Goal: Task Accomplishment & Management: Manage account settings

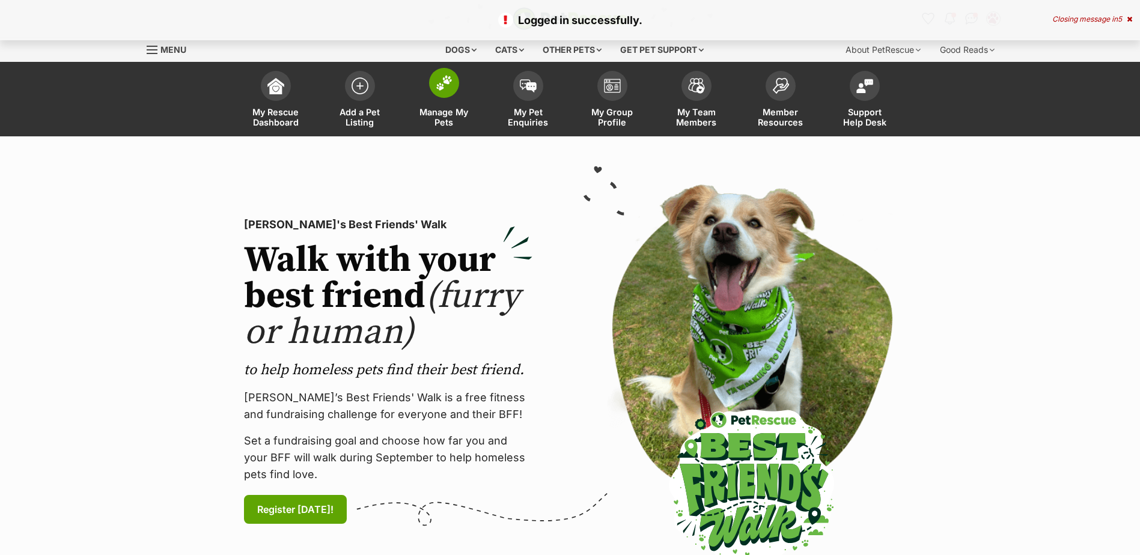
click at [458, 96] on link "Manage My Pets" at bounding box center [444, 101] width 84 height 72
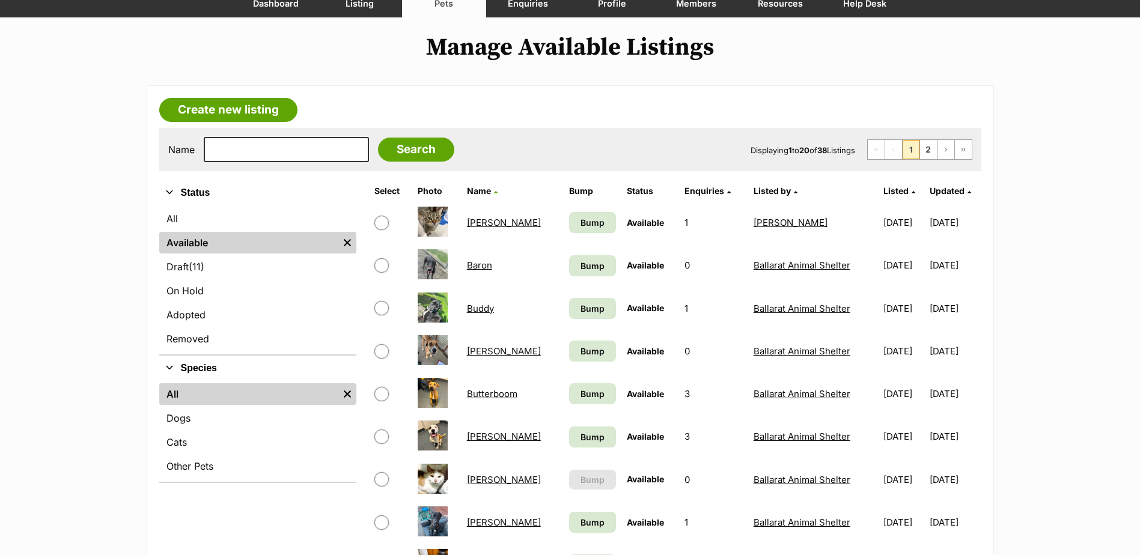
scroll to position [120, 0]
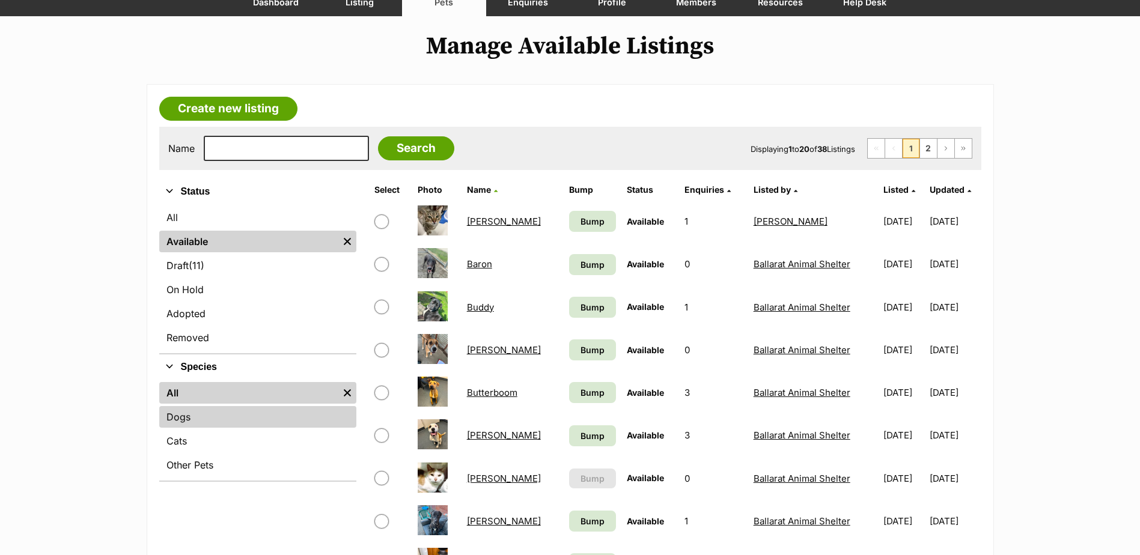
click at [223, 409] on link "Dogs" at bounding box center [257, 417] width 197 height 22
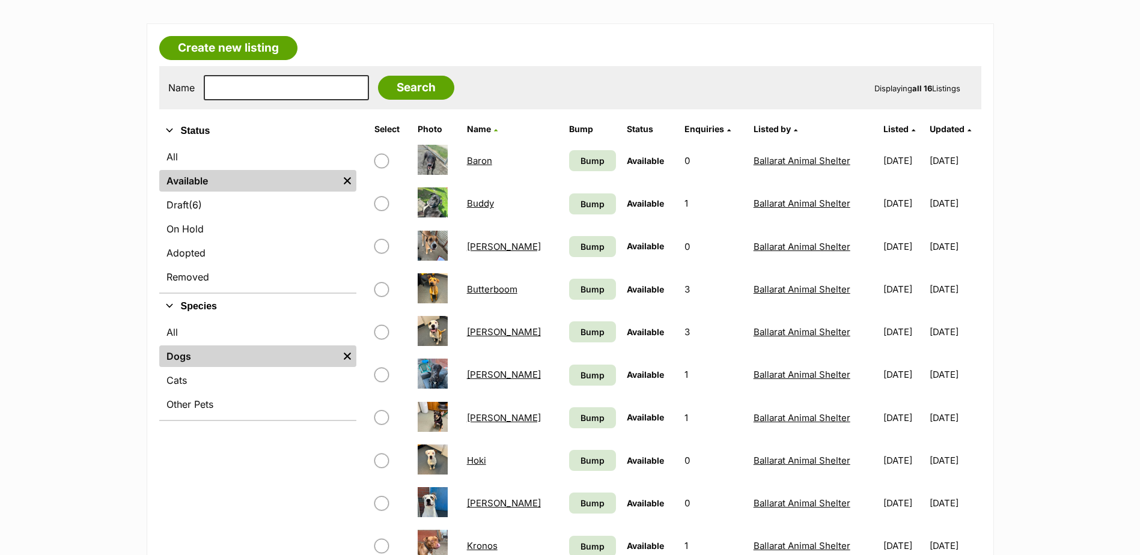
scroll to position [180, 0]
